Goal: Information Seeking & Learning: Learn about a topic

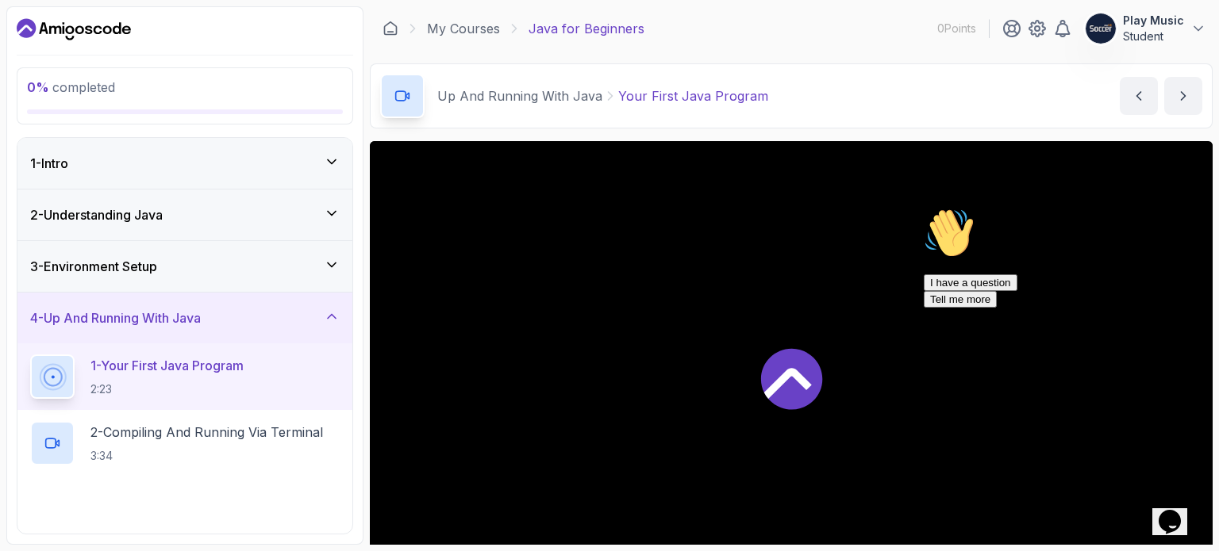
click at [923, 208] on icon "Chat attention grabber" at bounding box center [923, 208] width 0 height 0
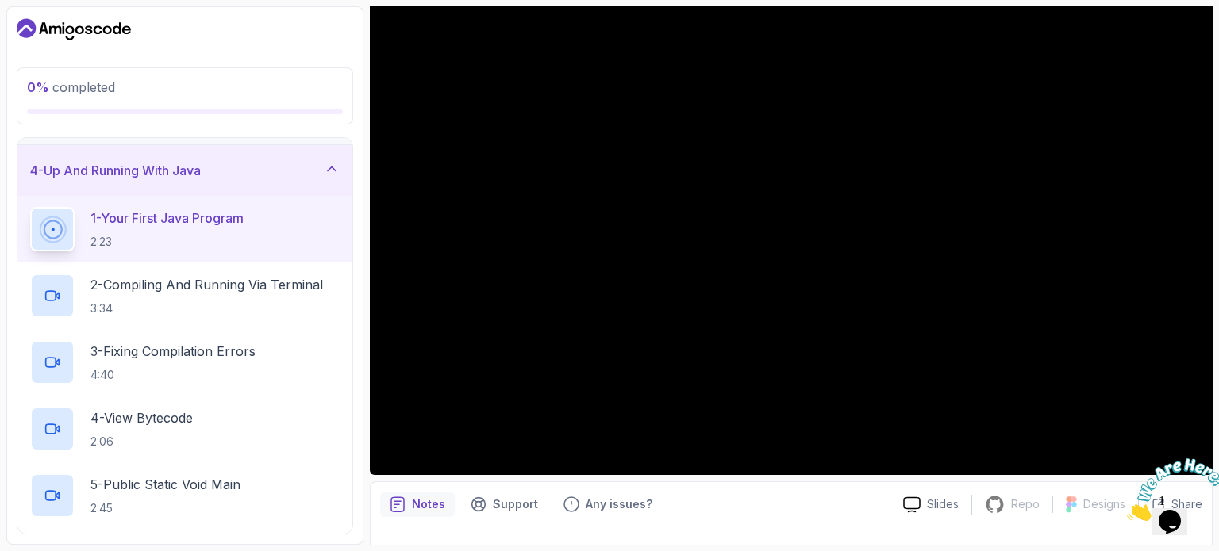
scroll to position [141, 0]
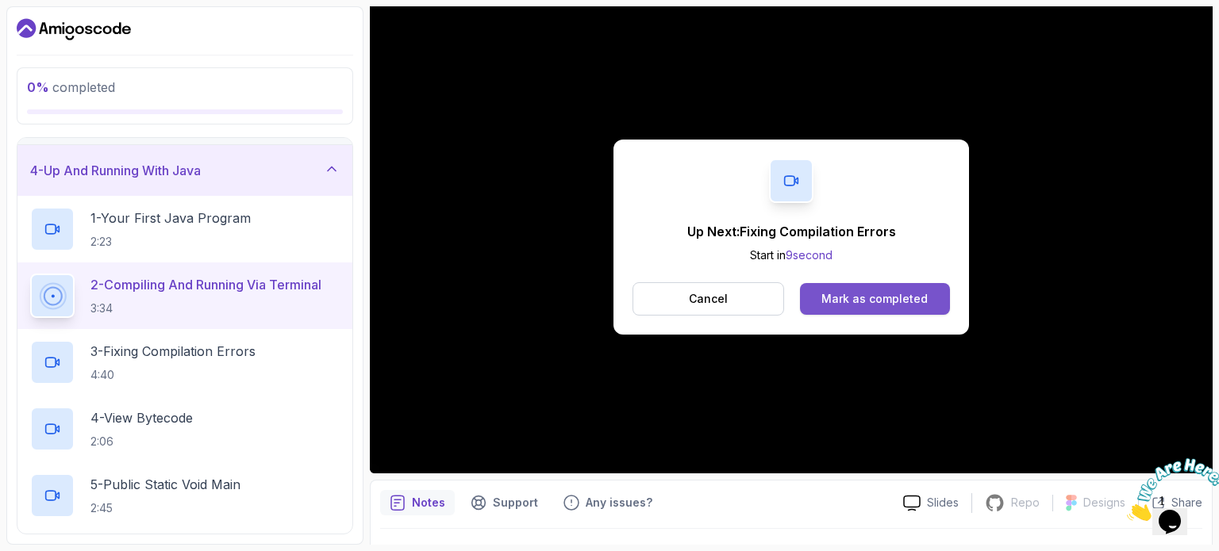
click at [858, 297] on div "Mark as completed" at bounding box center [874, 299] width 106 height 16
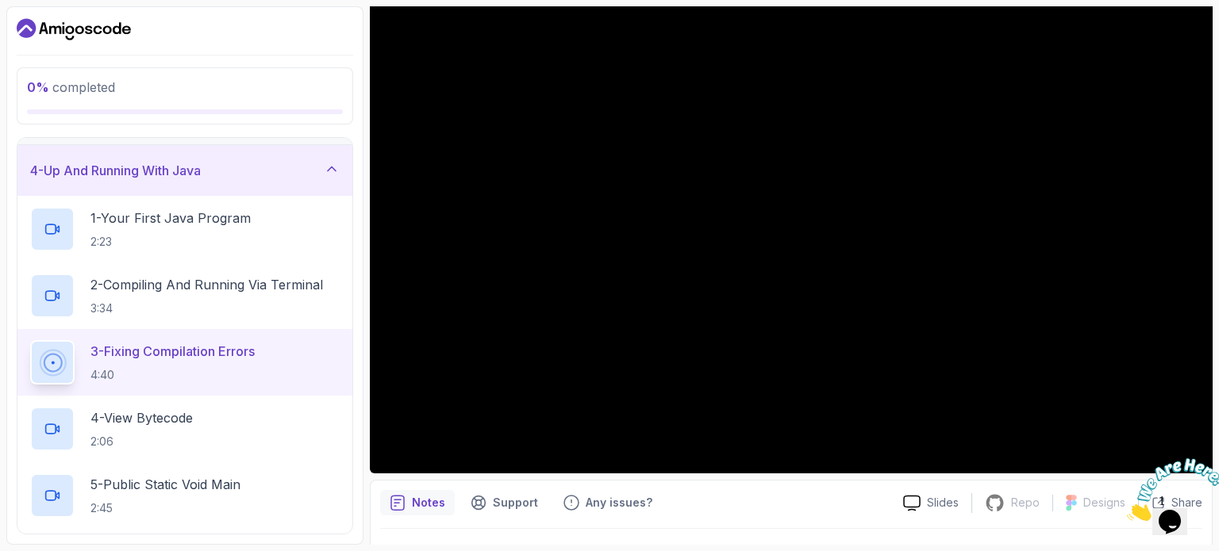
click at [787, 525] on div "Notes Support Any issues? Slides Repo Repository not available Designs Design n…" at bounding box center [791, 532] width 843 height 104
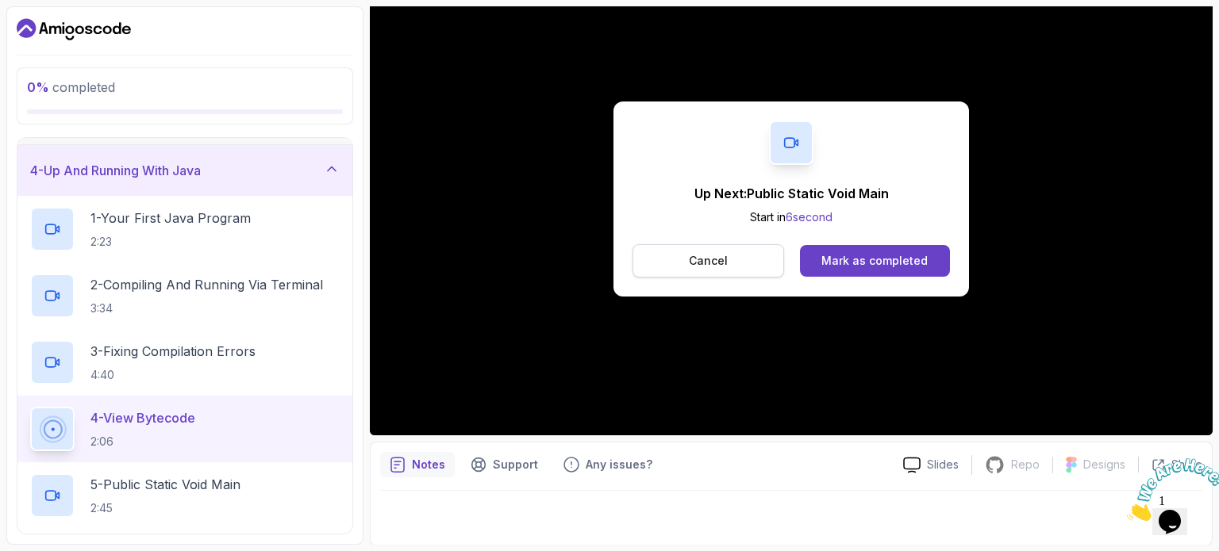
click at [714, 257] on p "Cancel" at bounding box center [708, 261] width 39 height 16
